Goal: Task Accomplishment & Management: Manage account settings

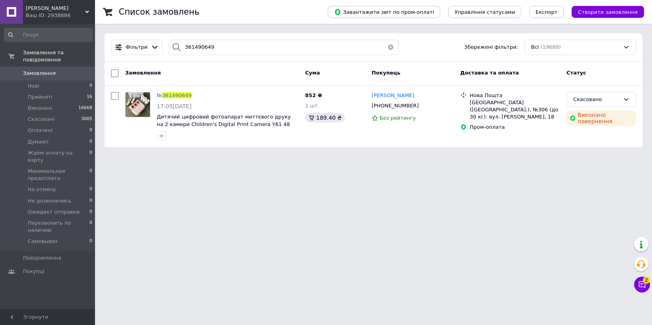
click at [57, 15] on div "Ваш ID: 2938886" at bounding box center [60, 15] width 69 height 7
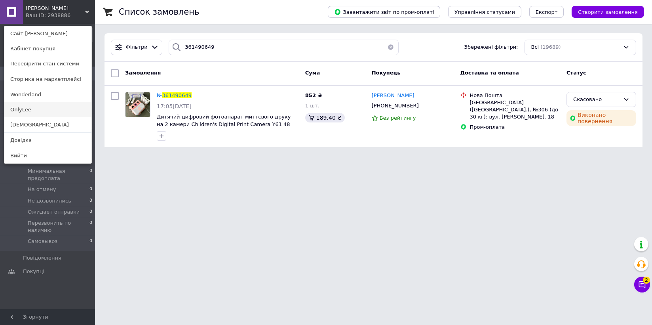
click at [42, 111] on link "OnlyLee" at bounding box center [47, 109] width 87 height 15
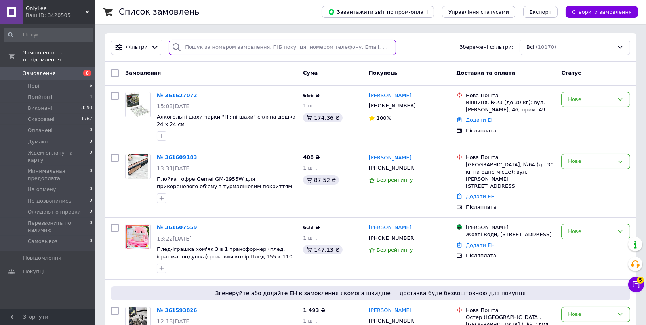
click at [216, 47] on input "search" at bounding box center [282, 47] width 227 height 15
paste input "361500656"
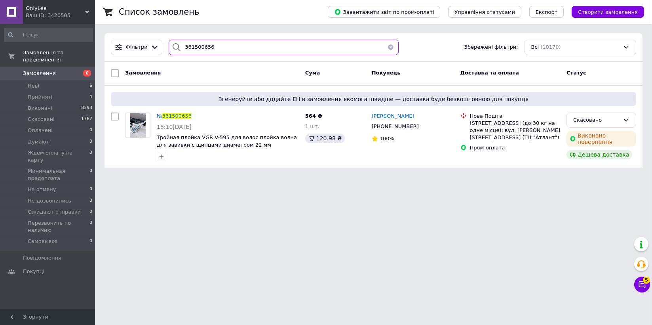
click at [283, 48] on input "361500656" at bounding box center [284, 47] width 230 height 15
paste input "11893"
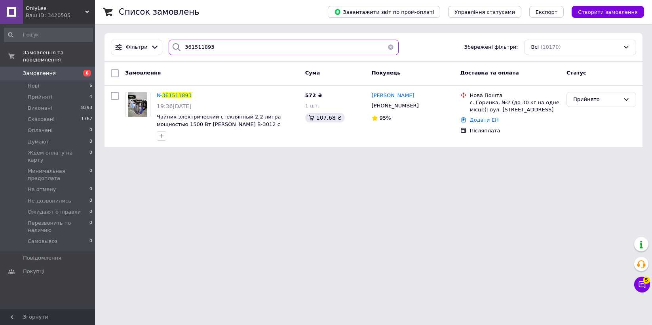
click at [231, 47] on input "361511893" at bounding box center [284, 47] width 230 height 15
paste input "361521720"
type input "361521720"
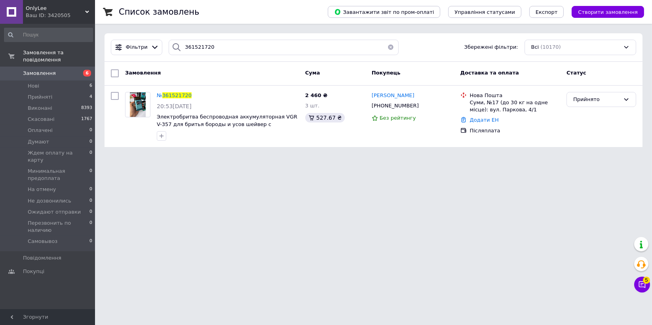
click at [49, 9] on span "OnlyLee" at bounding box center [55, 8] width 59 height 7
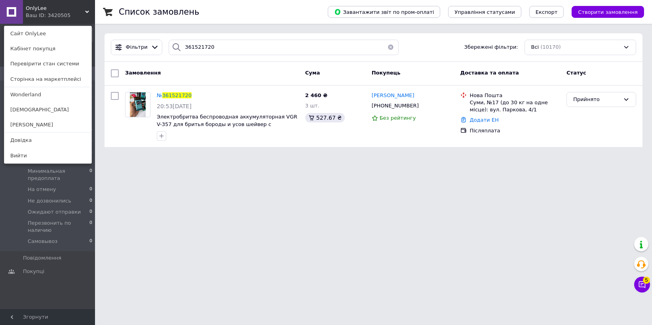
click at [439, 156] on html "OnlyLee Ваш ID: 3420505 Сайт OnlyLee Кабінет покупця Перевірити стан системи Ст…" at bounding box center [326, 78] width 652 height 156
click at [644, 292] on button "Чат з покупцем 5" at bounding box center [643, 284] width 16 height 16
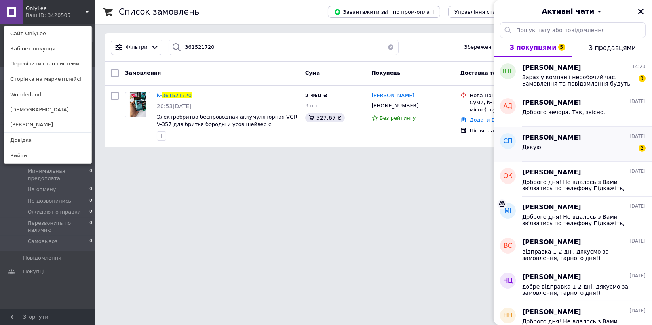
click at [542, 139] on span "[PERSON_NAME]" at bounding box center [551, 137] width 59 height 9
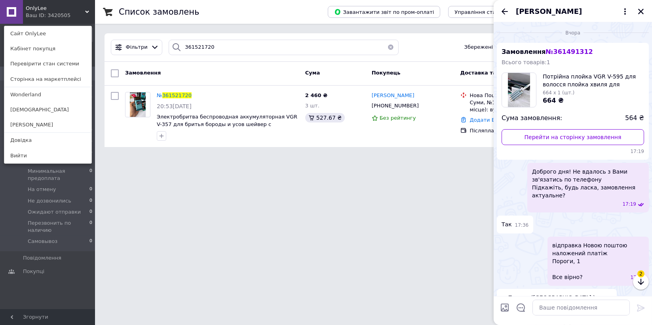
scroll to position [139, 0]
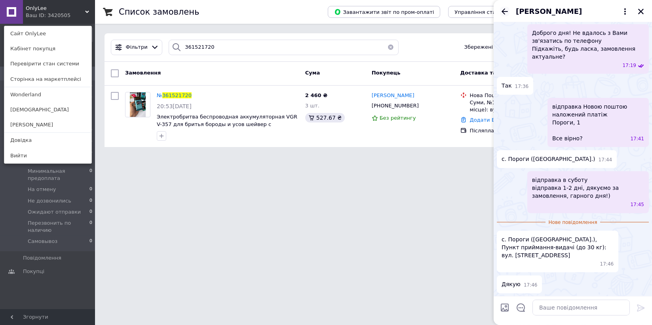
click at [504, 11] on icon "Назад" at bounding box center [505, 12] width 10 height 10
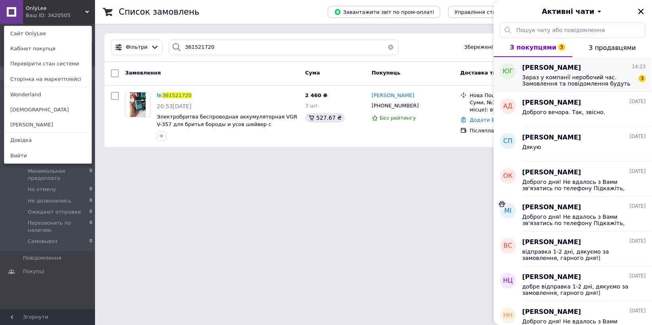
click at [532, 78] on span "Зараз у компанії неробочий час. Замовлення та повідомлення будуть оброблені з 1…" at bounding box center [578, 80] width 112 height 13
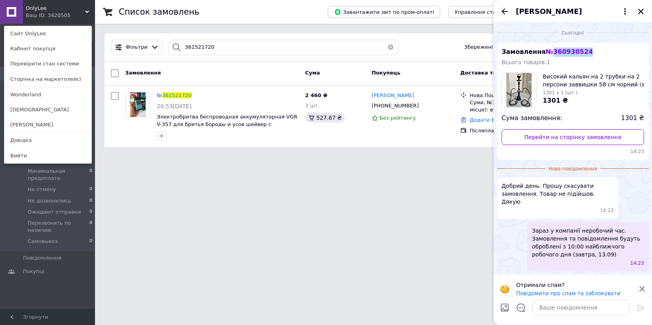
drag, startPoint x: 581, startPoint y: 49, endPoint x: 549, endPoint y: 50, distance: 32.5
click at [549, 50] on span "№ 360930524" at bounding box center [569, 52] width 47 height 8
copy span "360930524"
click at [576, 307] on textarea at bounding box center [581, 307] width 97 height 16
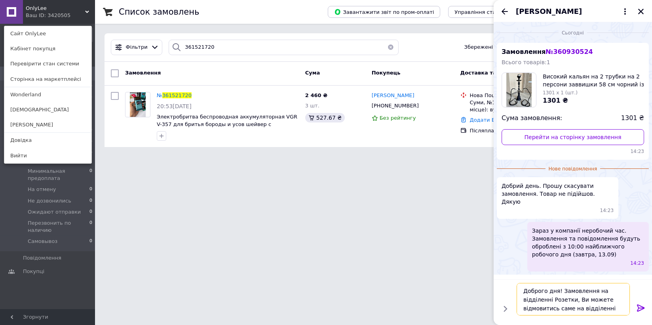
type textarea "Доброго дня! Замовлення на відділенні Розетки, Ви можете відмовитись саме на ві…"
click at [642, 307] on icon at bounding box center [641, 307] width 8 height 7
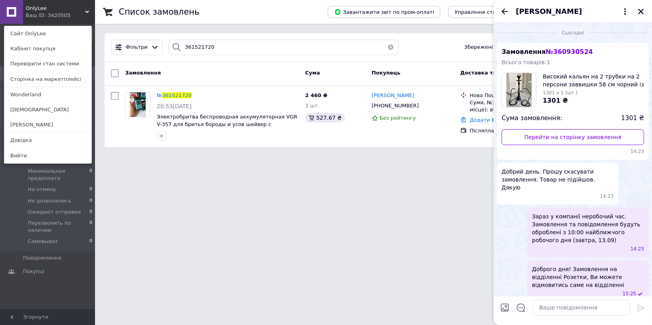
scroll to position [1, 0]
click at [505, 12] on icon "Назад" at bounding box center [505, 12] width 10 height 10
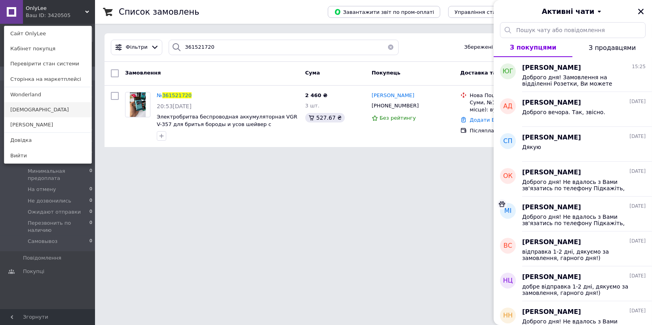
click at [44, 109] on link "[DEMOGRAPHIC_DATA]" at bounding box center [47, 109] width 87 height 15
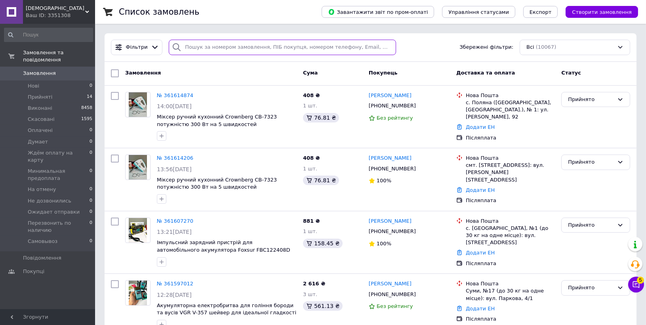
click at [204, 52] on input "search" at bounding box center [282, 47] width 227 height 15
paste input "361507426"
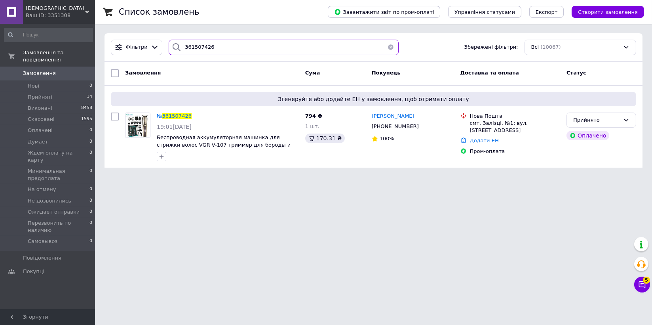
click at [208, 47] on input "361507426" at bounding box center [284, 47] width 230 height 15
paste input "22787"
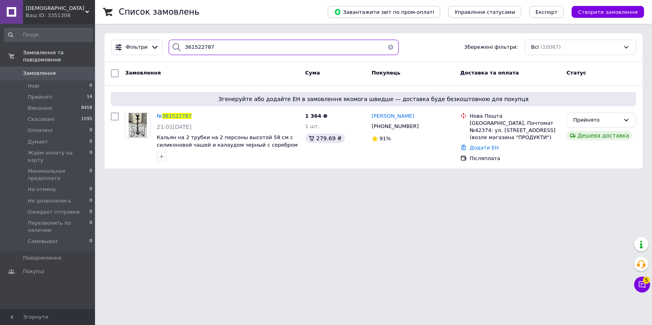
click at [286, 48] on input "361522787" at bounding box center [284, 47] width 230 height 15
paste input "361527266"
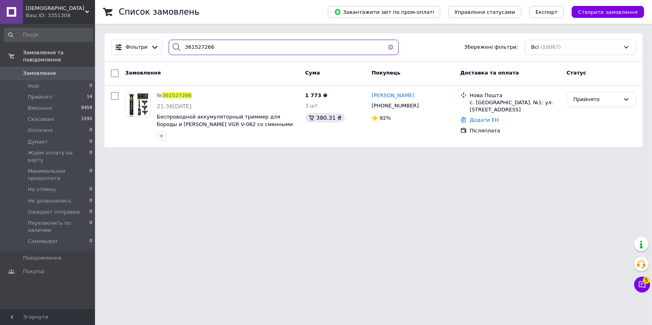
click at [269, 46] on input "361527266" at bounding box center [284, 47] width 230 height 15
paste input "361528745"
type input "361528745"
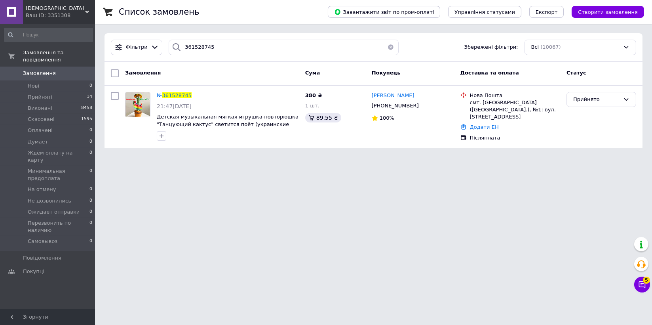
click at [635, 279] on div "Чат з покупцем 5" at bounding box center [643, 284] width 16 height 16
click at [640, 283] on icon at bounding box center [643, 284] width 8 height 8
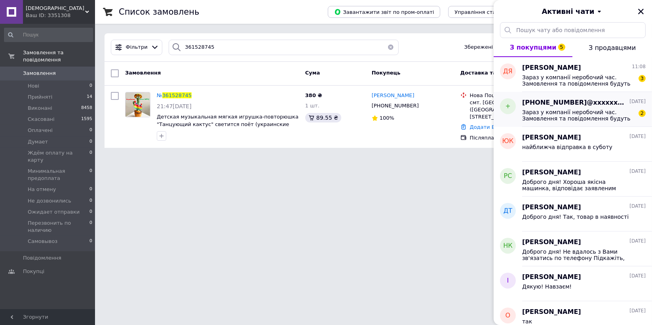
click at [603, 119] on span "Зараз у компанії неробочий час. Замовлення та повідомлення будуть оброблені з 1…" at bounding box center [578, 115] width 112 height 13
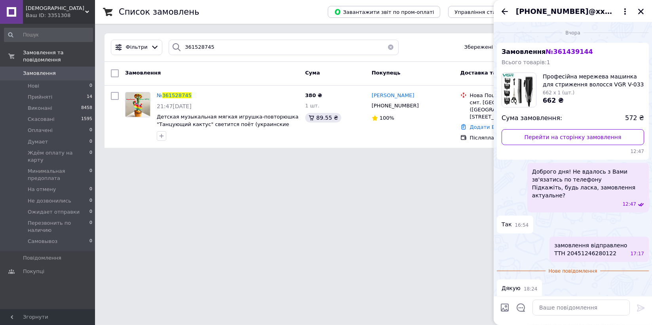
scroll to position [57, 0]
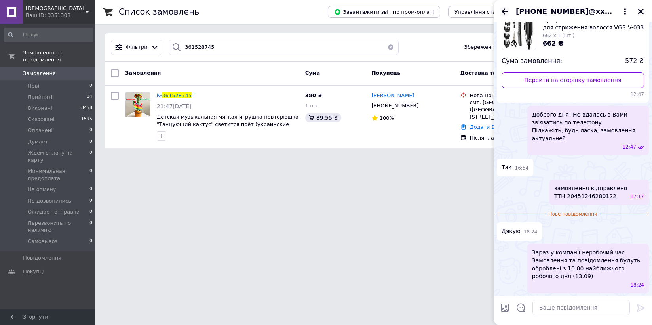
click at [507, 11] on icon "Назад" at bounding box center [505, 11] width 6 height 6
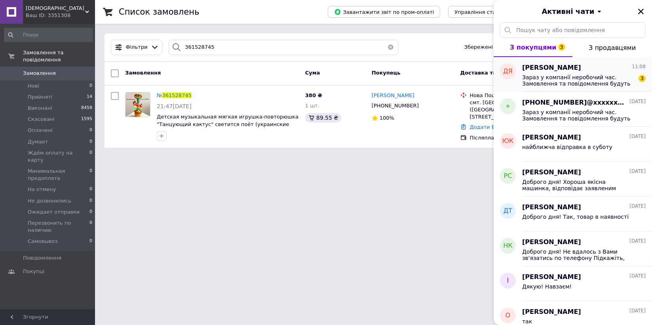
click at [589, 77] on span "Зараз у компанії неробочий час. Замовлення та повідомлення будуть оброблені з 1…" at bounding box center [578, 80] width 112 height 13
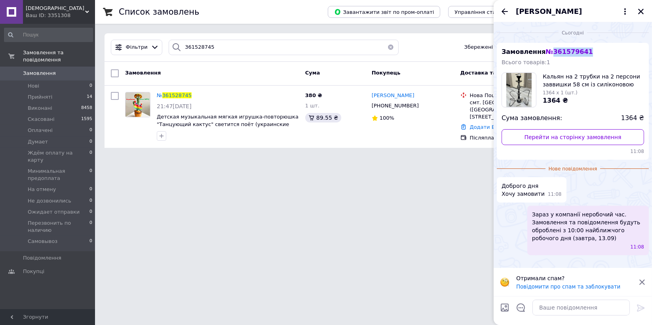
drag, startPoint x: 585, startPoint y: 51, endPoint x: 547, endPoint y: 55, distance: 38.2
click at [547, 55] on div "Замовлення № 361579641 Всього товарів: 1 Кальян на 2 трубки на 2 персони заввиш…" at bounding box center [573, 101] width 152 height 117
copy span "361579641"
click at [552, 311] on textarea at bounding box center [581, 307] width 97 height 16
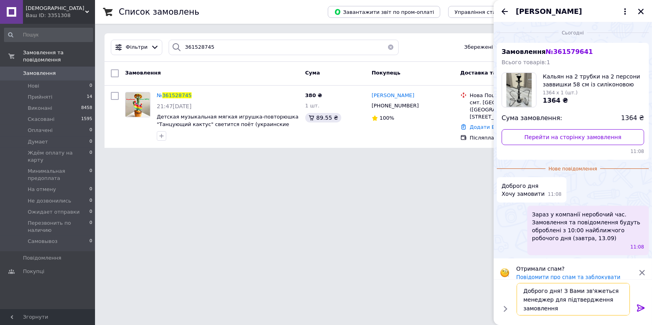
type textarea "Доброго дня! З Вами зв'яжеться менеджер для підтвердження замовлення"
click at [641, 307] on icon at bounding box center [642, 308] width 10 height 10
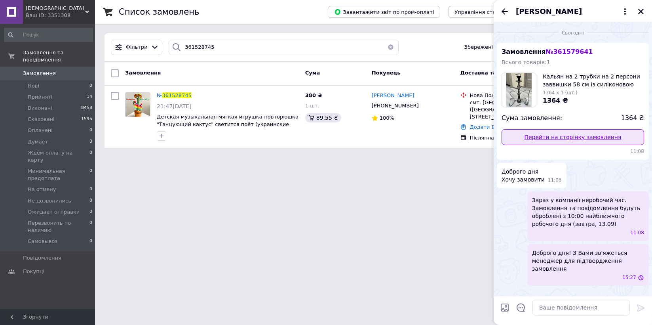
scroll to position [0, 0]
click at [501, 13] on icon "Назад" at bounding box center [505, 12] width 10 height 10
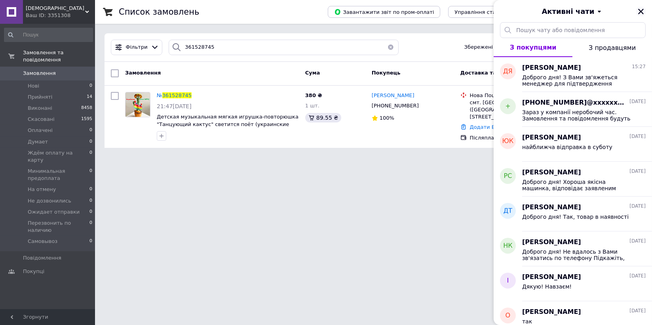
click at [640, 8] on icon "Закрити" at bounding box center [641, 11] width 7 height 7
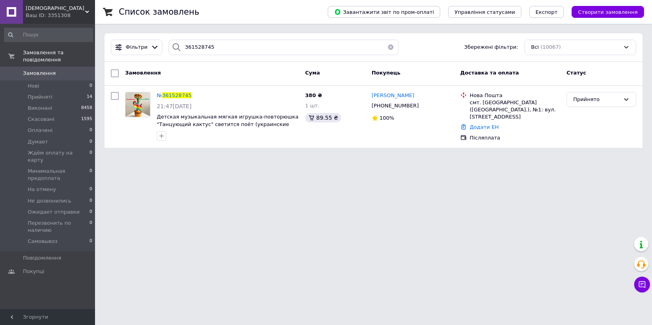
click at [57, 9] on span "[DEMOGRAPHIC_DATA]" at bounding box center [55, 8] width 59 height 7
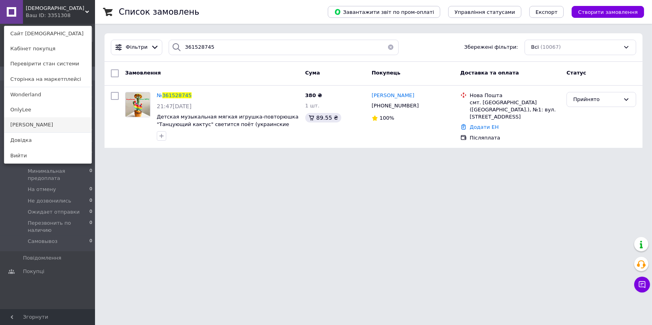
click at [47, 126] on link "[PERSON_NAME]" at bounding box center [47, 124] width 87 height 15
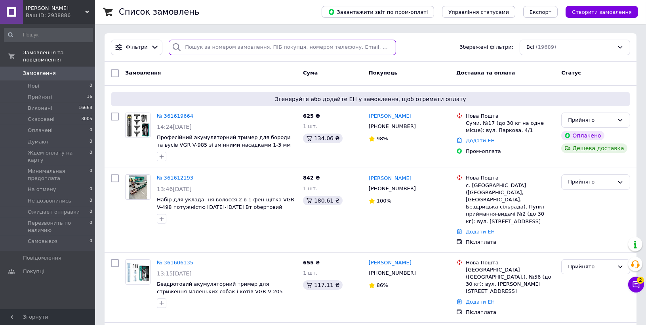
click at [228, 45] on input "search" at bounding box center [282, 47] width 227 height 15
click at [230, 47] on input "search" at bounding box center [282, 47] width 227 height 15
paste input "361510981"
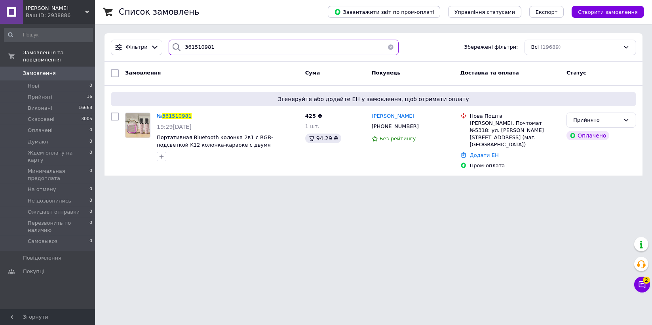
click at [221, 49] on input "361510981" at bounding box center [284, 47] width 230 height 15
paste input "361519619"
type input "361519619"
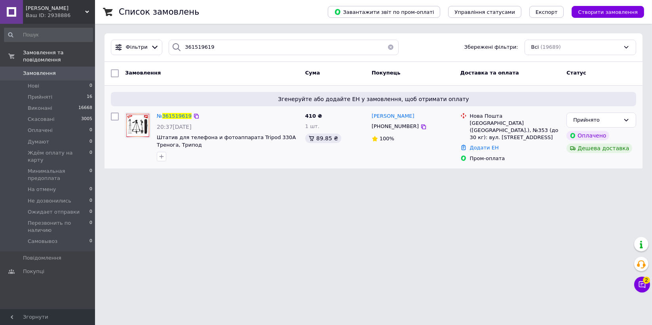
click at [141, 127] on img at bounding box center [138, 125] width 25 height 25
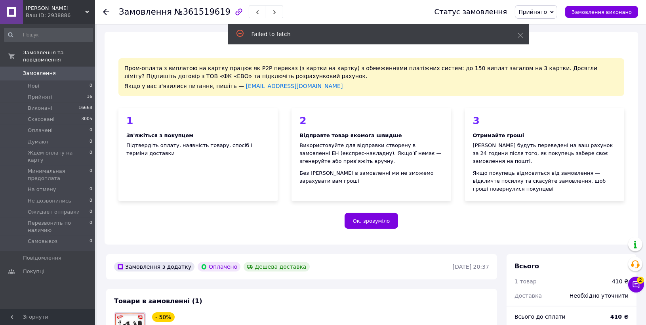
click at [75, 70] on span "0" at bounding box center [84, 73] width 22 height 7
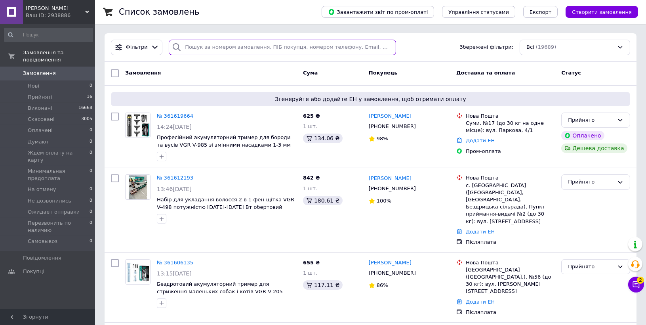
click at [248, 46] on input "search" at bounding box center [282, 47] width 227 height 15
paste input "361526253"
type input "361526253"
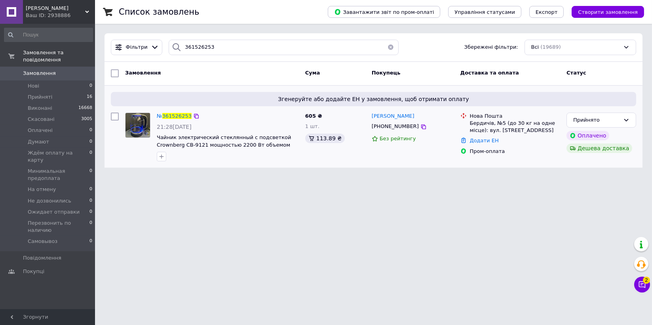
click at [135, 123] on img at bounding box center [138, 125] width 25 height 25
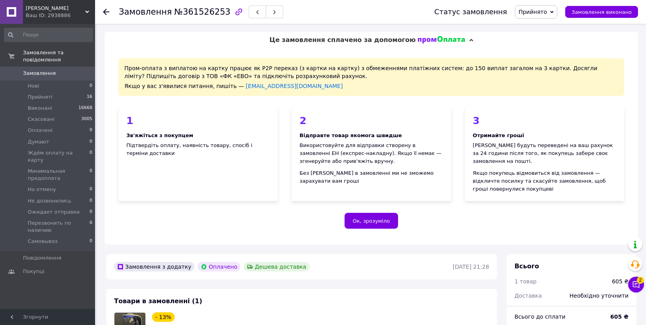
click at [74, 70] on span "0" at bounding box center [84, 73] width 22 height 7
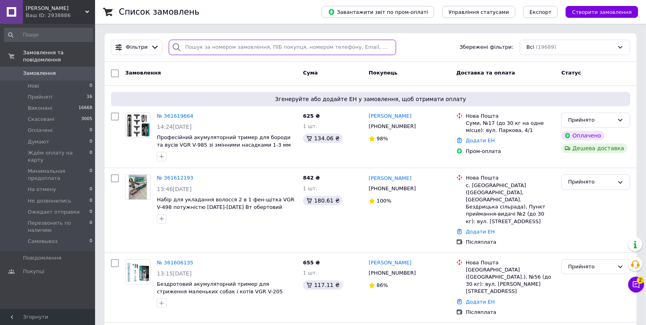
click at [241, 51] on input "search" at bounding box center [282, 47] width 227 height 15
paste input "361526253"
type input "361526253"
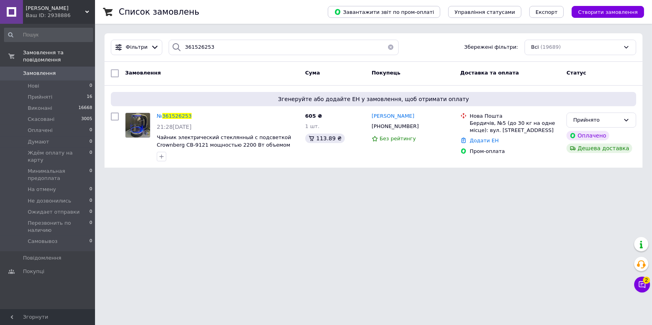
click at [72, 17] on div "Ваш ID: 2938886" at bounding box center [60, 15] width 69 height 7
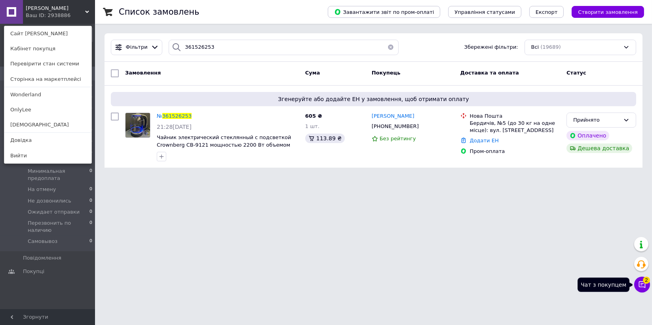
click at [646, 286] on icon at bounding box center [642, 284] width 7 height 7
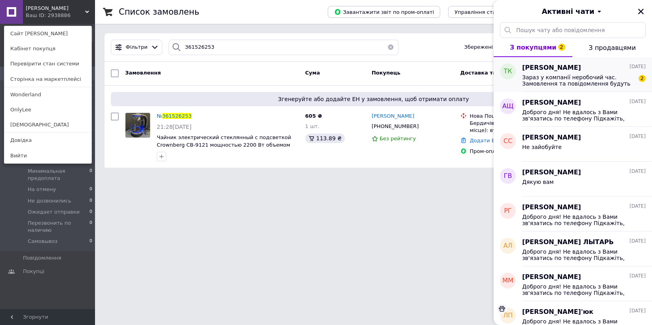
click at [594, 79] on span "Зараз у компанії неробочий час. Замовлення та повідомлення будуть оброблені з 1…" at bounding box center [578, 80] width 112 height 13
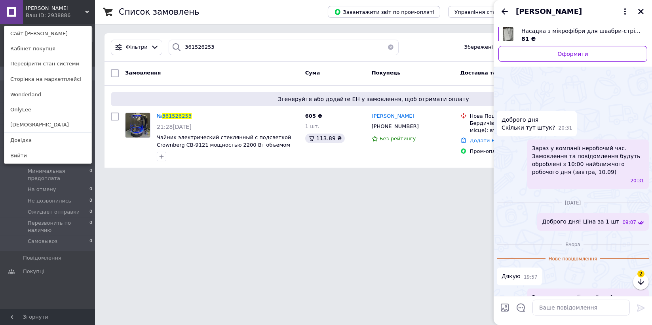
scroll to position [44, 0]
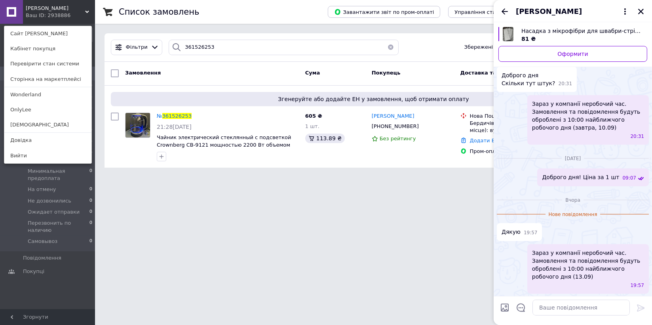
click at [502, 6] on div "Татьяна Косметичкина" at bounding box center [573, 11] width 158 height 22
click at [505, 12] on icon "Назад" at bounding box center [505, 12] width 10 height 10
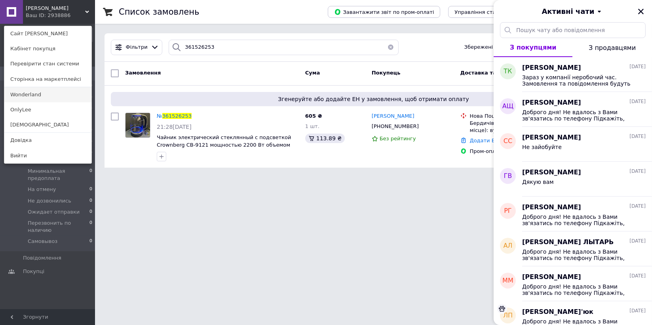
click at [36, 94] on link "Wonderland" at bounding box center [47, 94] width 87 height 15
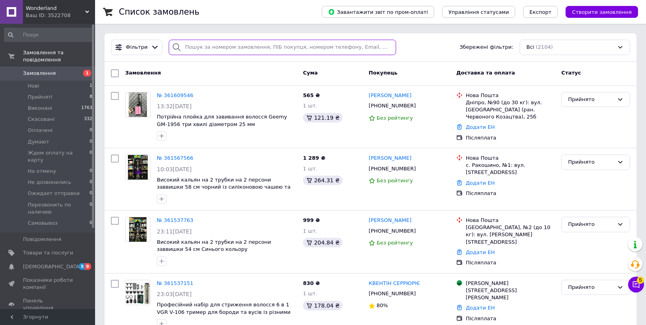
click at [211, 50] on input "search" at bounding box center [282, 47] width 227 height 15
paste input "361521049"
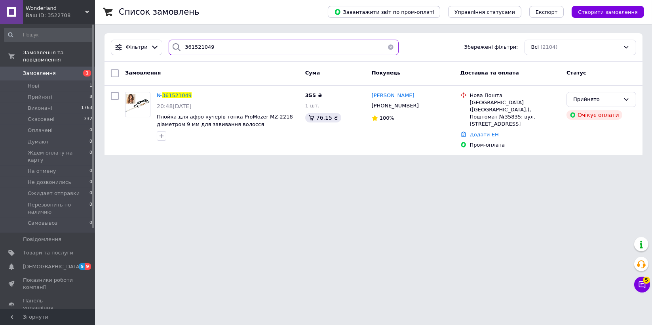
click at [270, 48] on input "361521049" at bounding box center [284, 47] width 230 height 15
paste input "264"
type input "361521264"
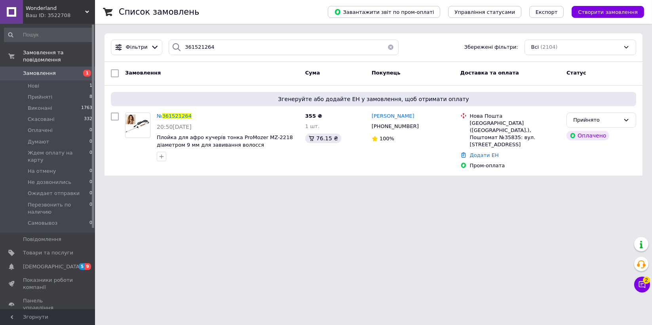
click at [68, 8] on span "Wonderland" at bounding box center [55, 8] width 59 height 7
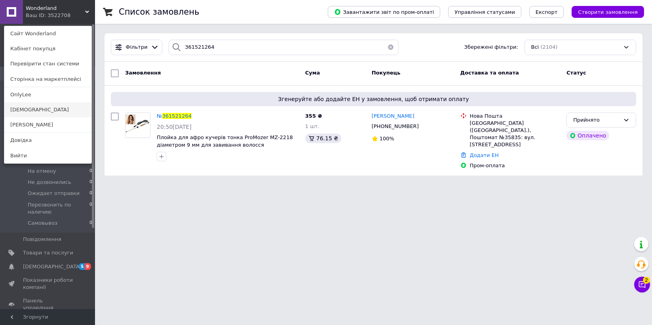
click at [46, 109] on link "[DEMOGRAPHIC_DATA]" at bounding box center [47, 109] width 87 height 15
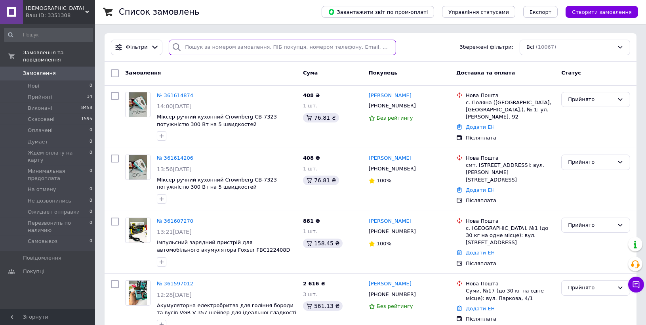
click at [250, 44] on input "search" at bounding box center [282, 47] width 227 height 15
paste input "361597012"
type input "361597012"
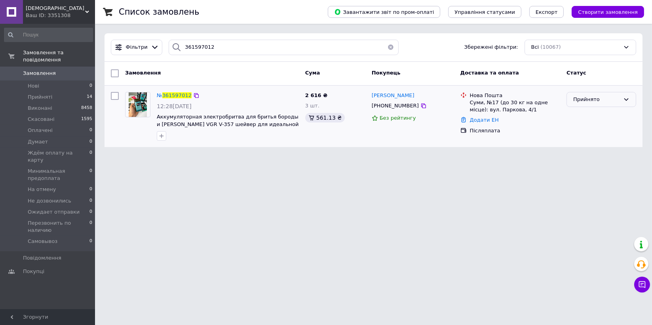
click at [619, 94] on div "Прийнято" at bounding box center [602, 99] width 70 height 15
click at [585, 133] on li "Скасовано" at bounding box center [601, 130] width 69 height 15
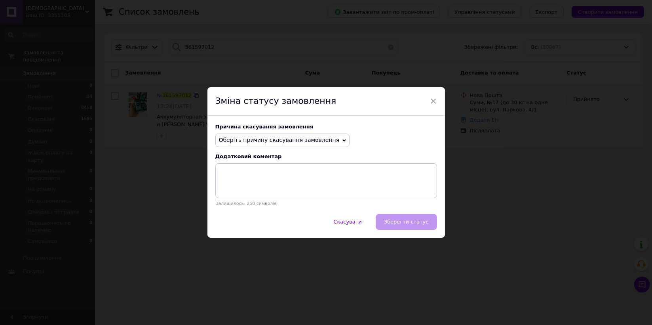
click at [282, 142] on span "Оберіть причину скасування замовлення" at bounding box center [279, 140] width 121 height 6
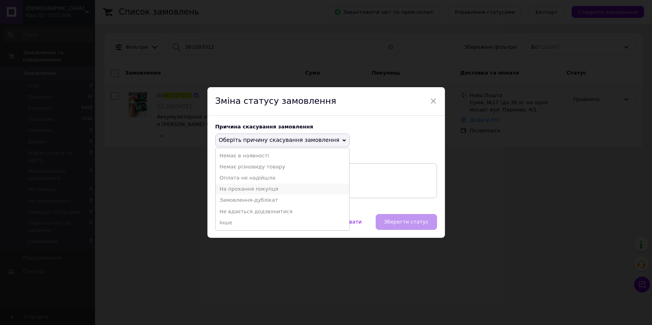
click at [261, 187] on li "На прохання покупця" at bounding box center [283, 188] width 134 height 11
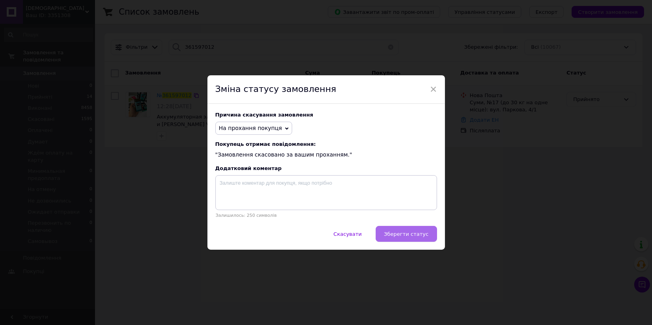
click at [425, 236] on span "Зберегти статус" at bounding box center [406, 234] width 45 height 6
